Goal: Find specific page/section

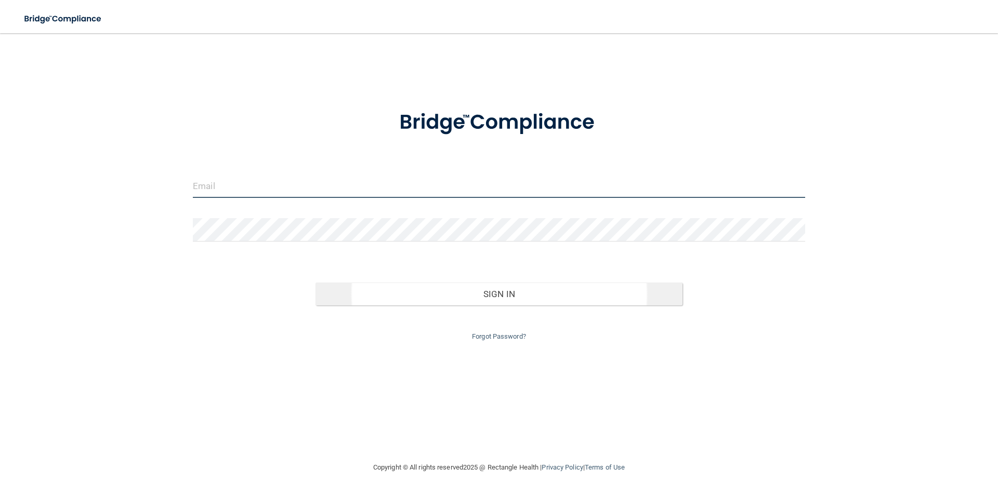
type input "[EMAIL_ADDRESS][DOMAIN_NAME]"
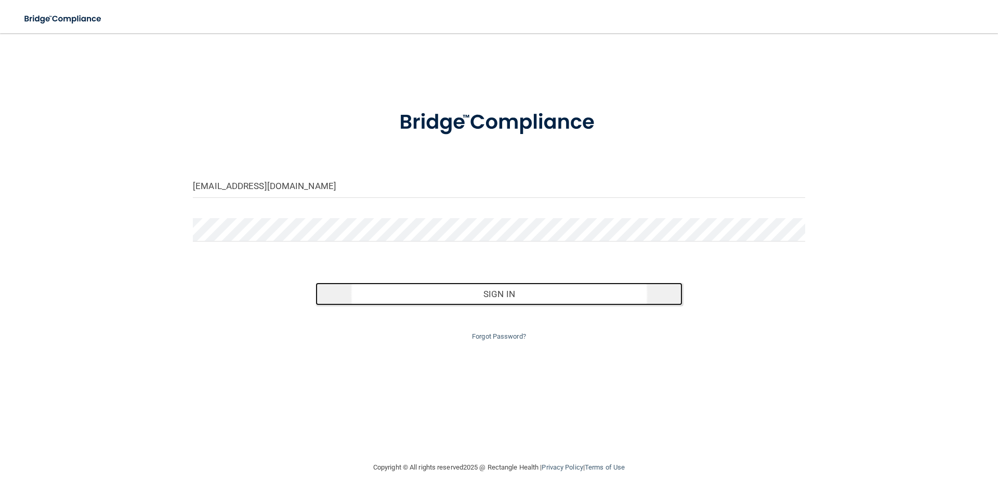
click at [484, 297] on button "Sign In" at bounding box center [500, 294] width 368 height 23
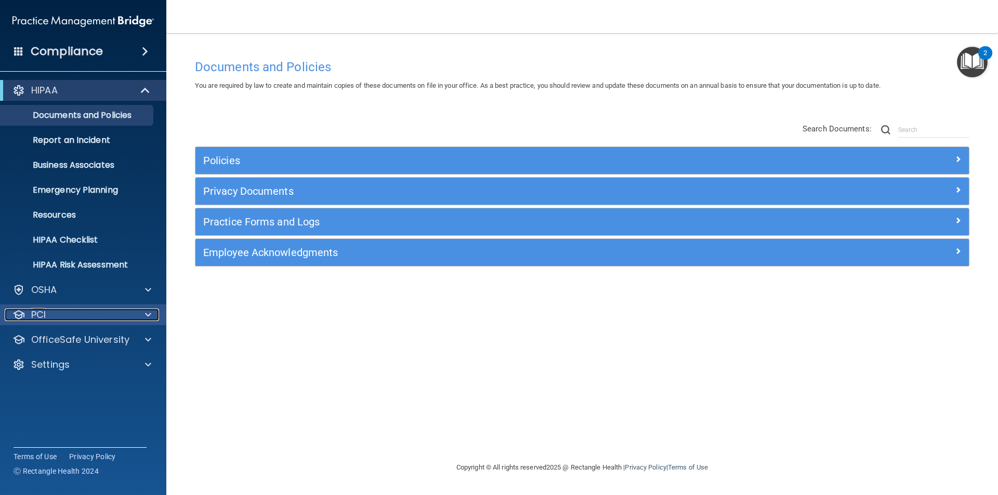
click at [143, 317] on div at bounding box center [147, 315] width 26 height 12
click at [145, 319] on div at bounding box center [147, 315] width 26 height 12
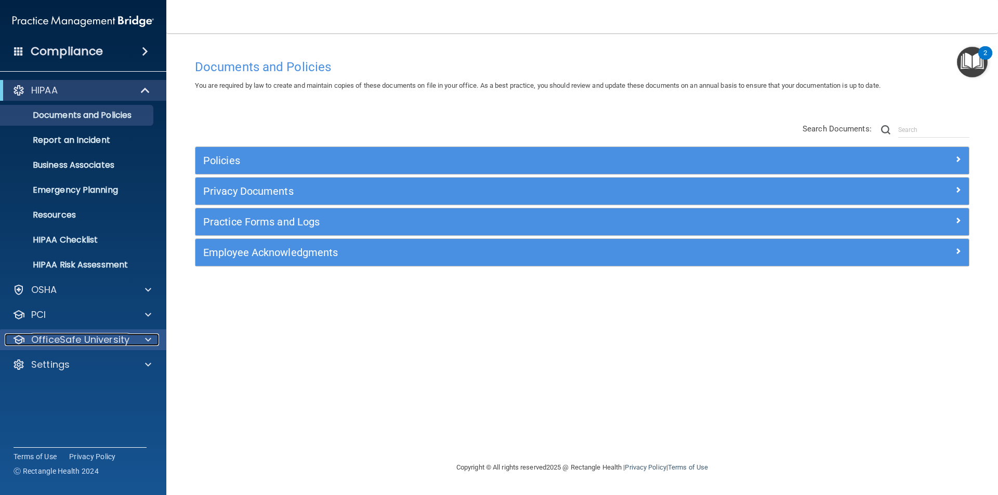
click at [148, 339] on span at bounding box center [148, 340] width 6 height 12
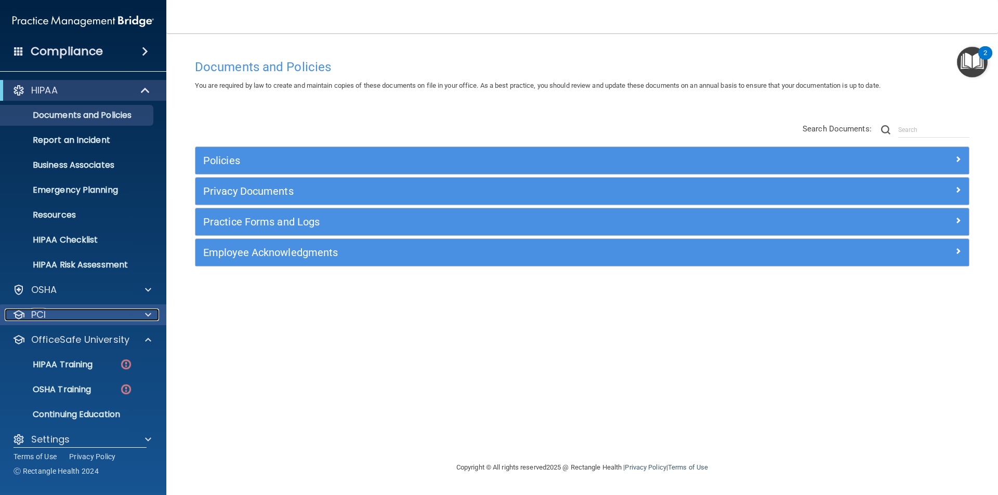
click at [152, 314] on div at bounding box center [147, 315] width 26 height 12
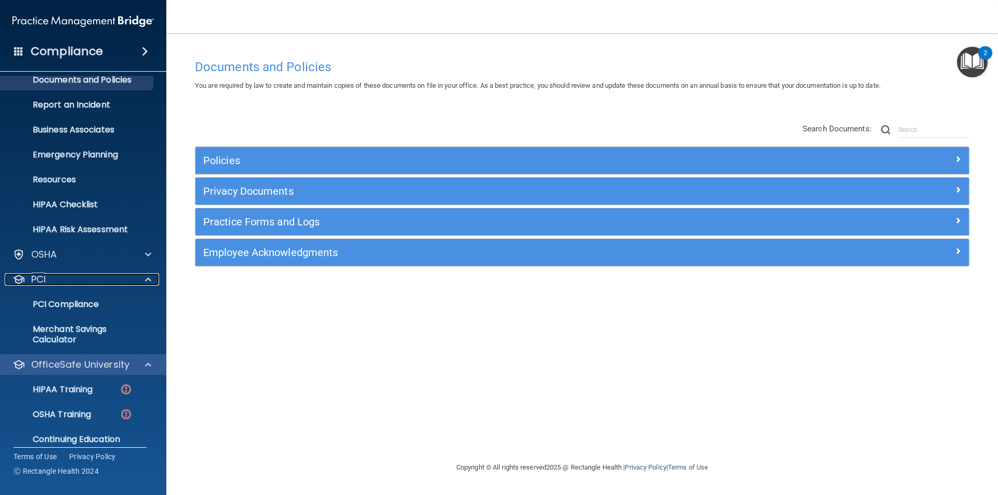
scroll to position [71, 0]
